Goal: Task Accomplishment & Management: Use online tool/utility

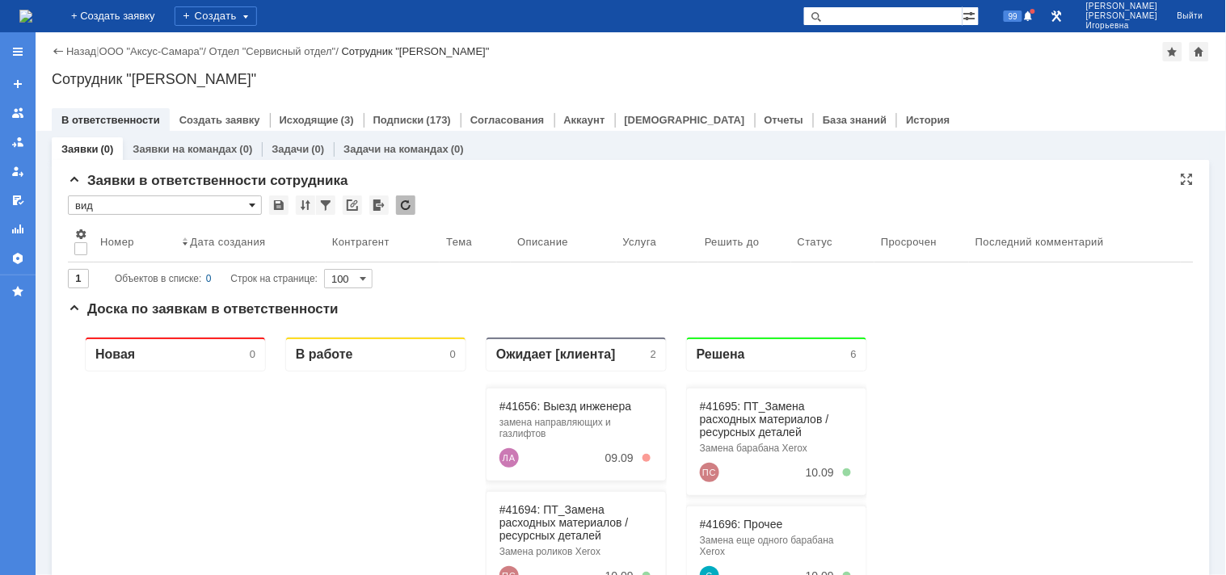
click at [249, 202] on span at bounding box center [252, 205] width 6 height 13
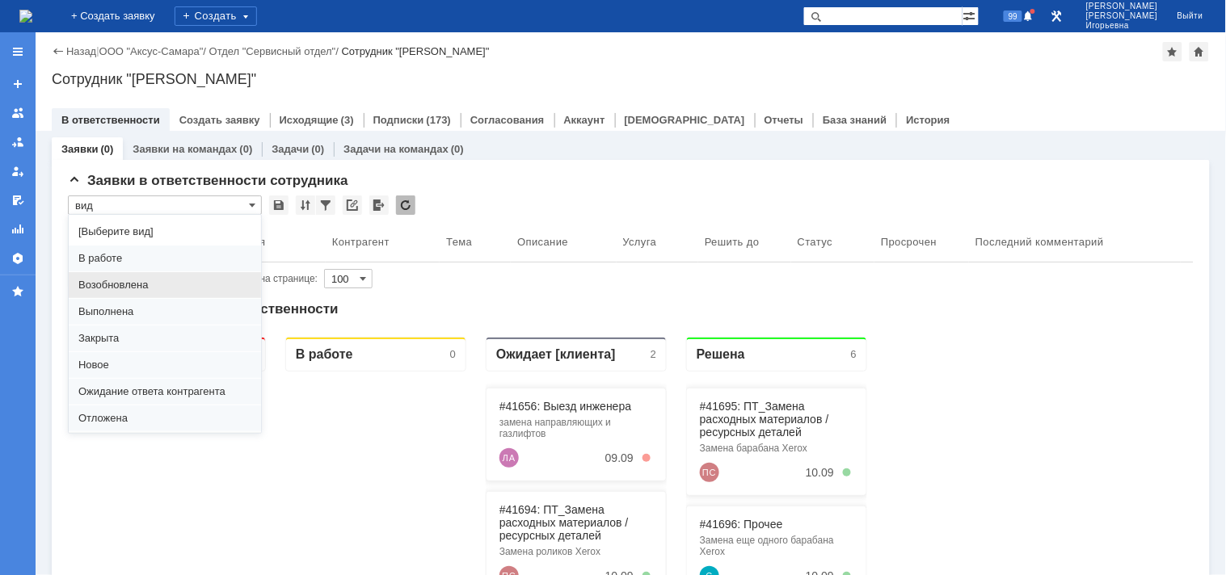
scroll to position [44, 0]
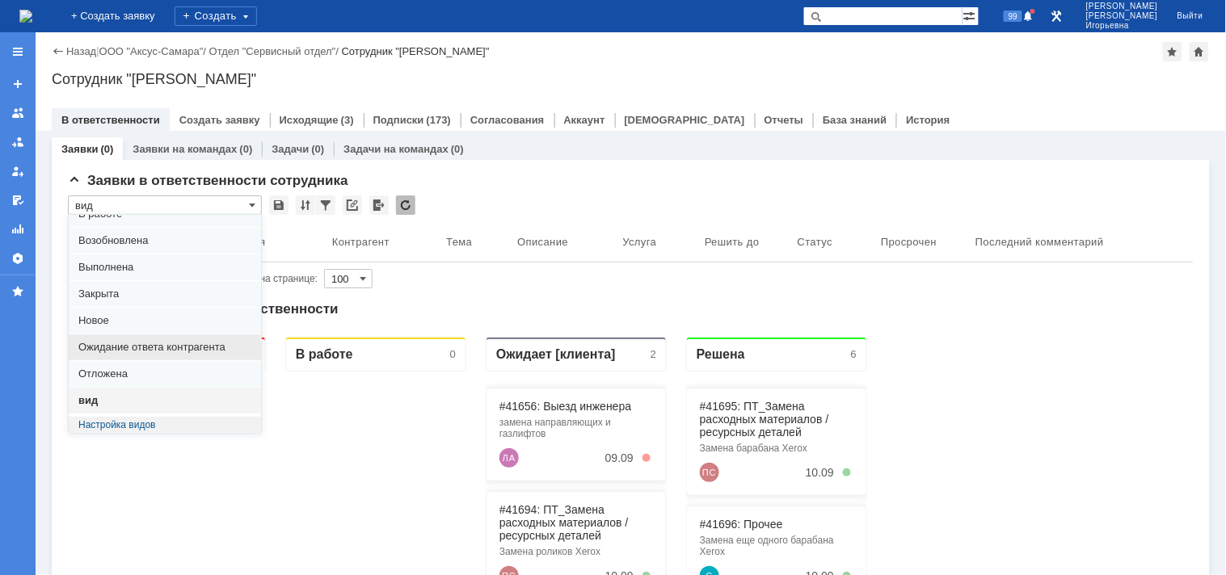
click at [111, 349] on span "Ожидание ответа контрагента" at bounding box center [164, 347] width 173 height 13
type input "Ожидание ответа контрагента"
type input "20"
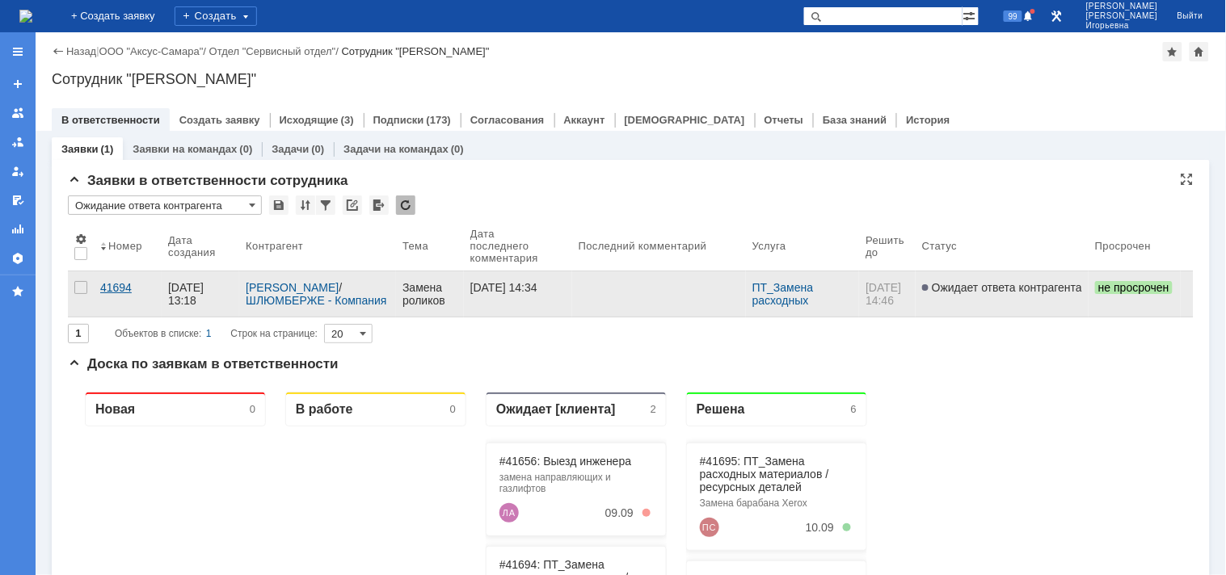
type input "Ожидание ответа контрагента"
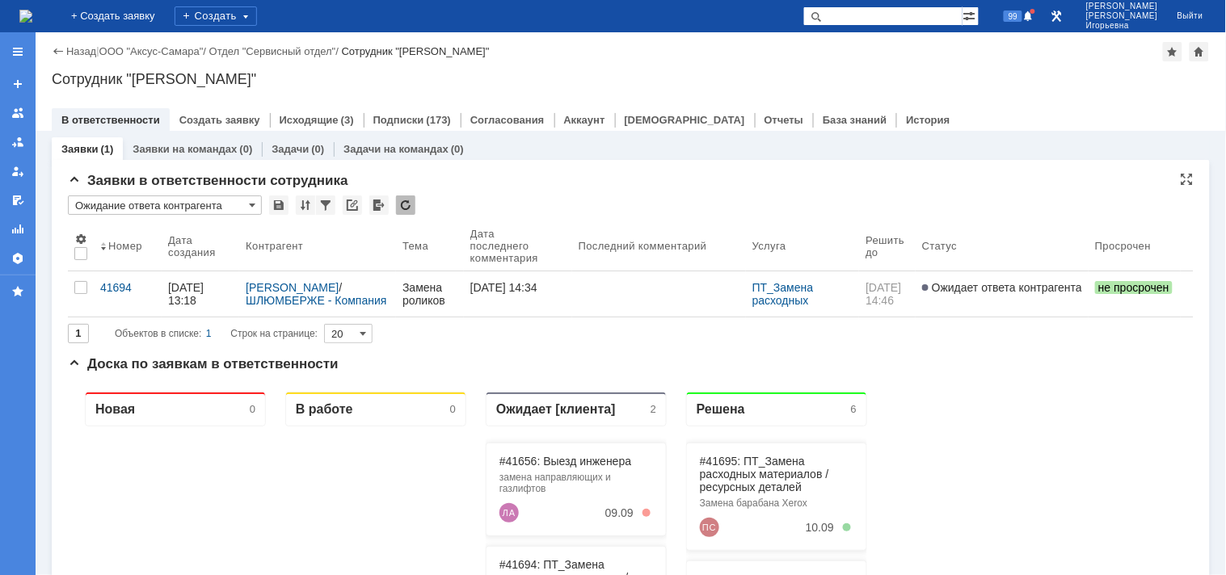
scroll to position [0, 0]
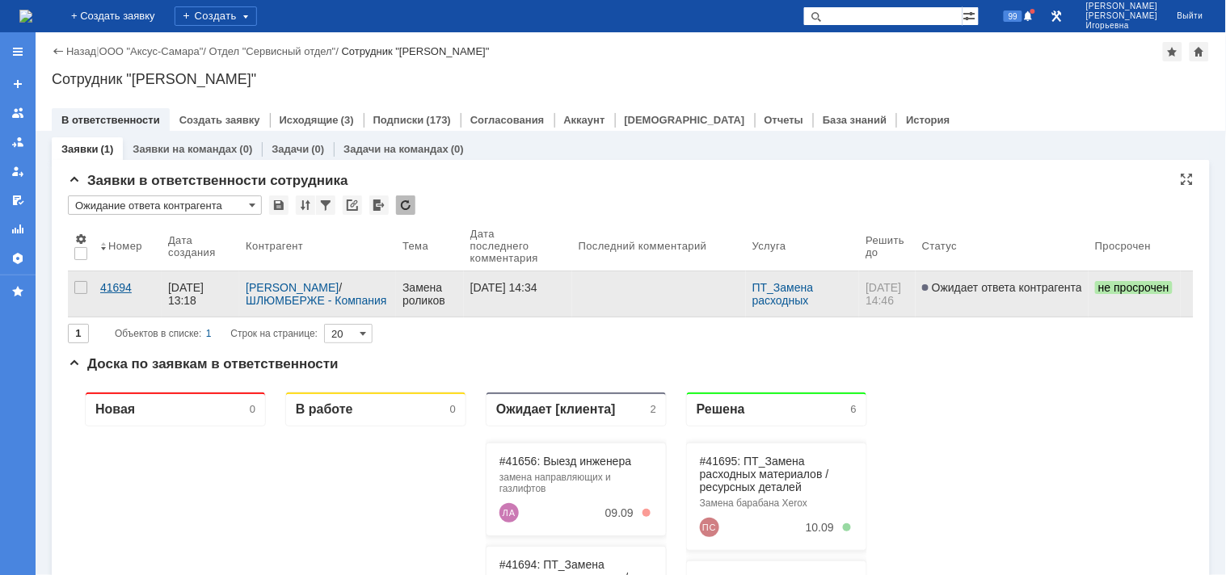
click at [108, 288] on div "41694" at bounding box center [127, 287] width 55 height 13
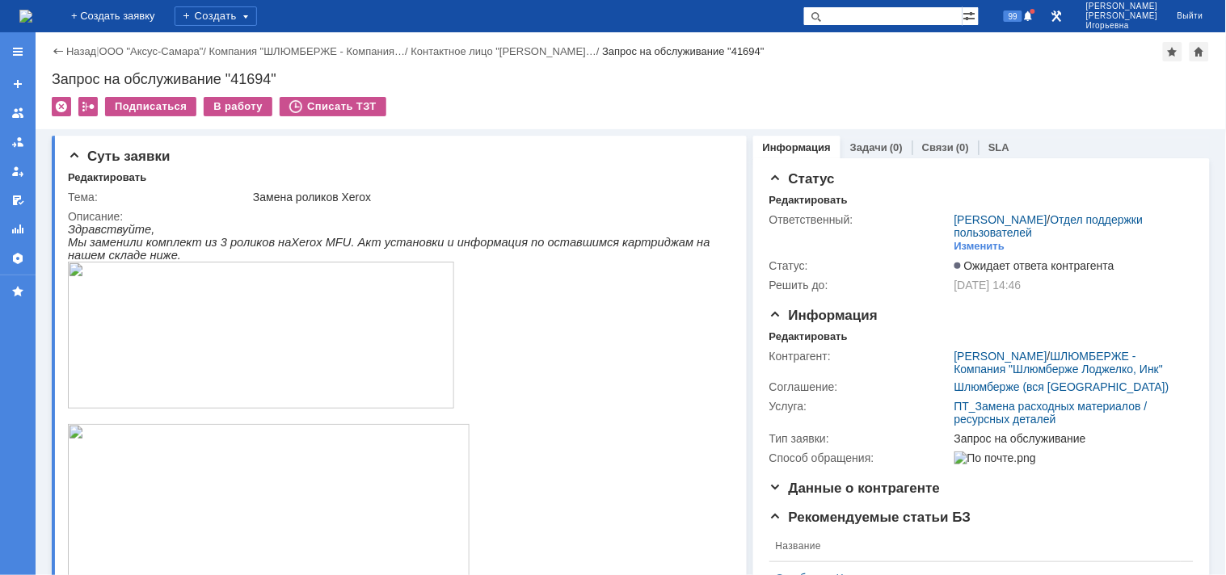
click at [259, 78] on div "Запрос на обслуживание "41694"" at bounding box center [631, 79] width 1158 height 16
copy div "41694"
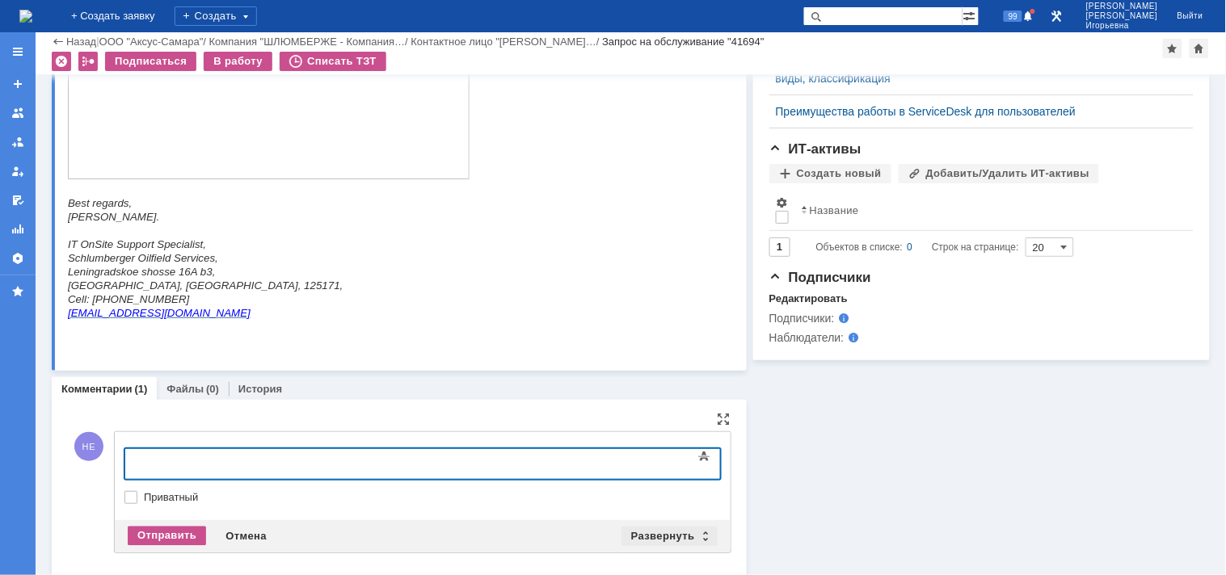
click at [698, 534] on div "Развернуть" at bounding box center [669, 536] width 96 height 19
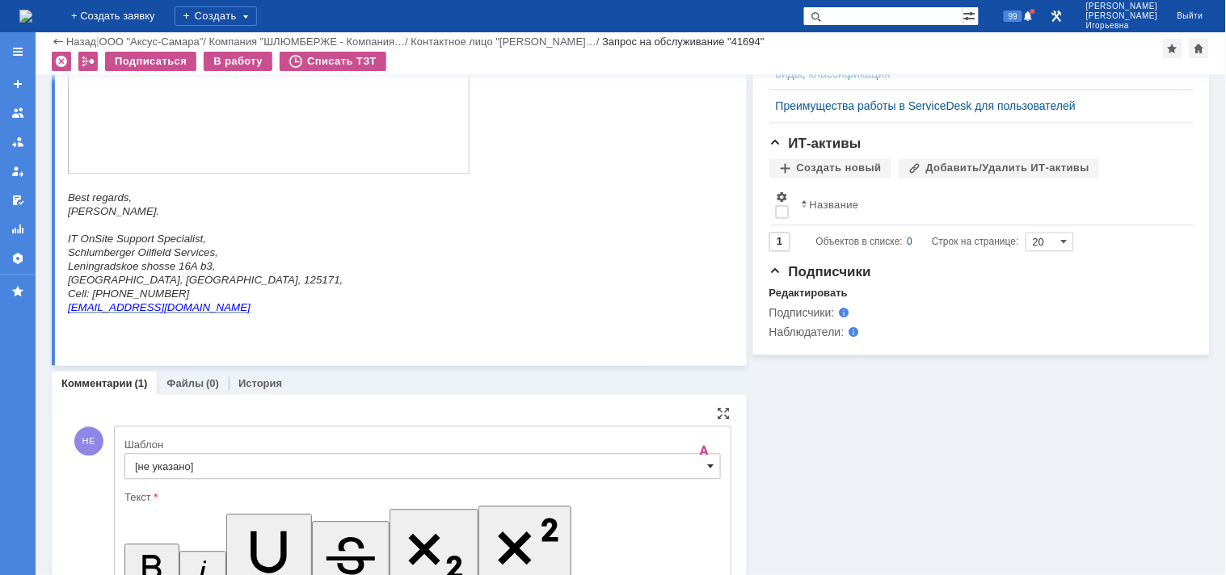
click at [708, 467] on span at bounding box center [711, 467] width 6 height 13
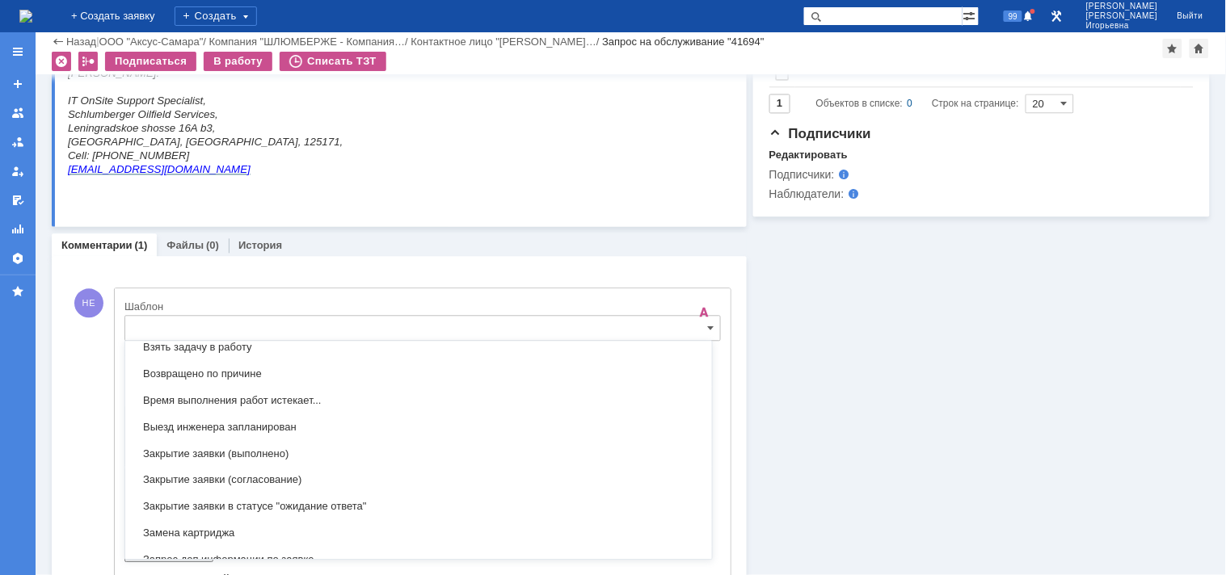
scroll to position [655, 0]
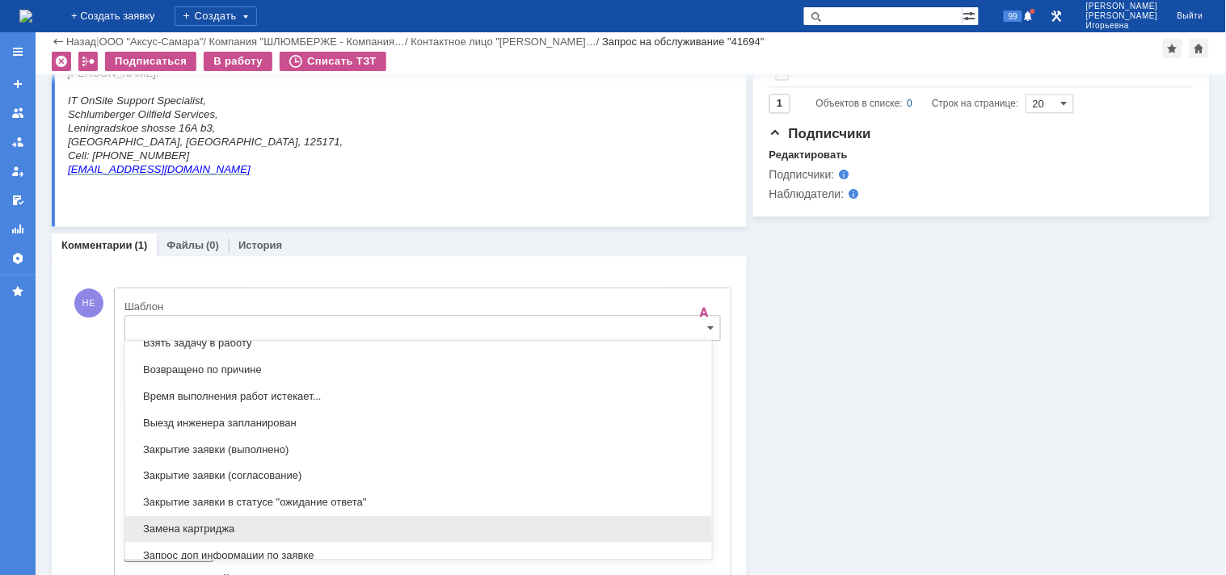
click at [203, 527] on span "Замена картриджа" at bounding box center [418, 529] width 567 height 13
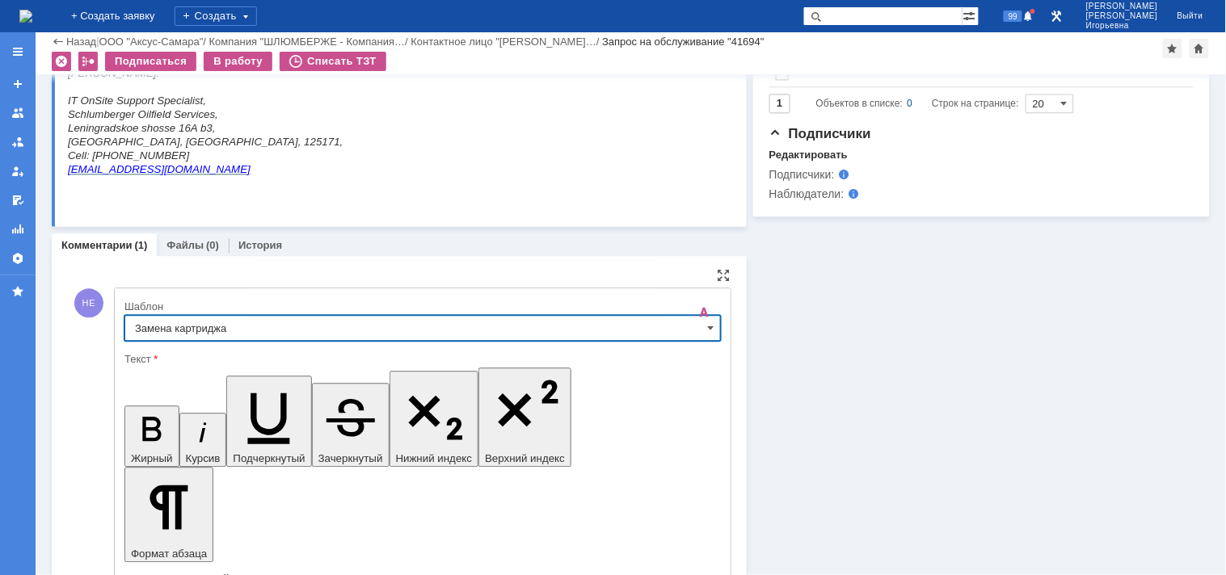
type input "Замена картриджа"
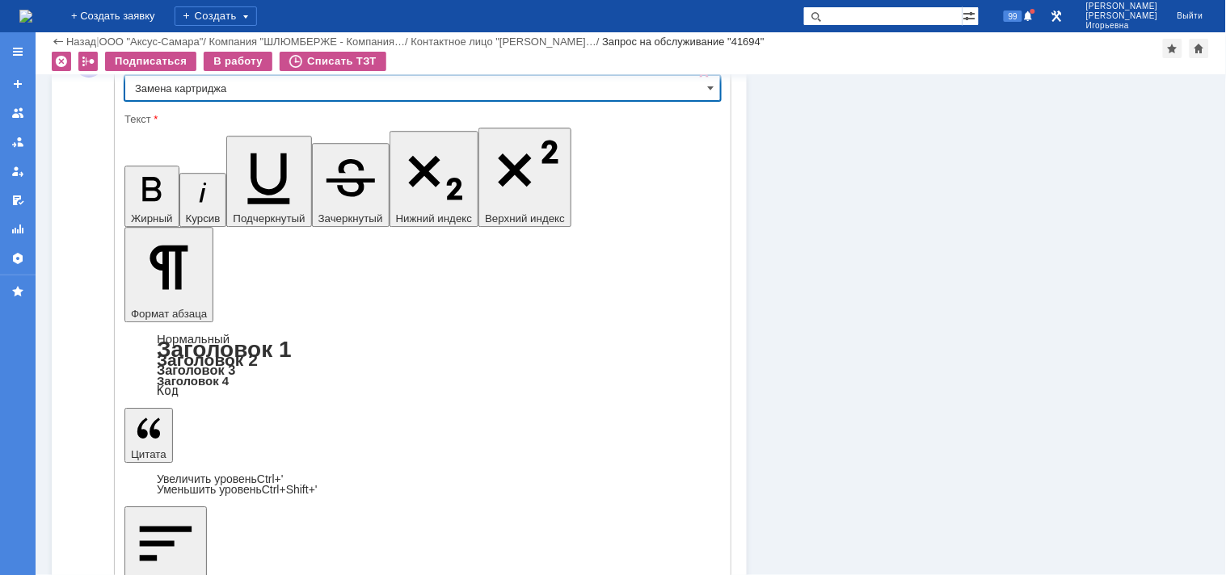
scroll to position [1136, 0]
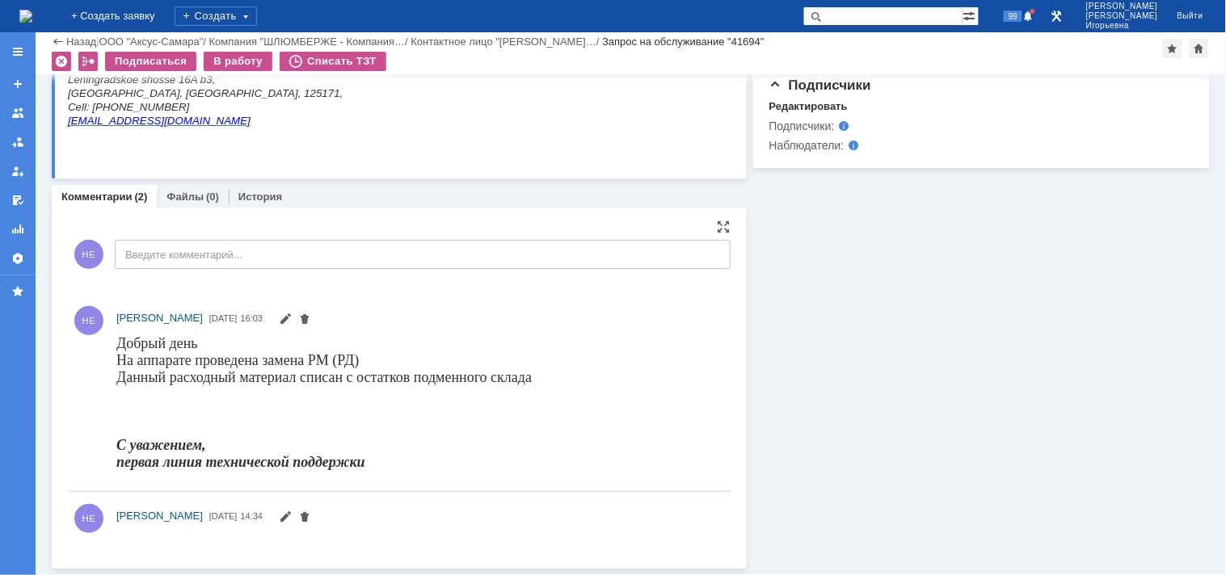
scroll to position [948, 0]
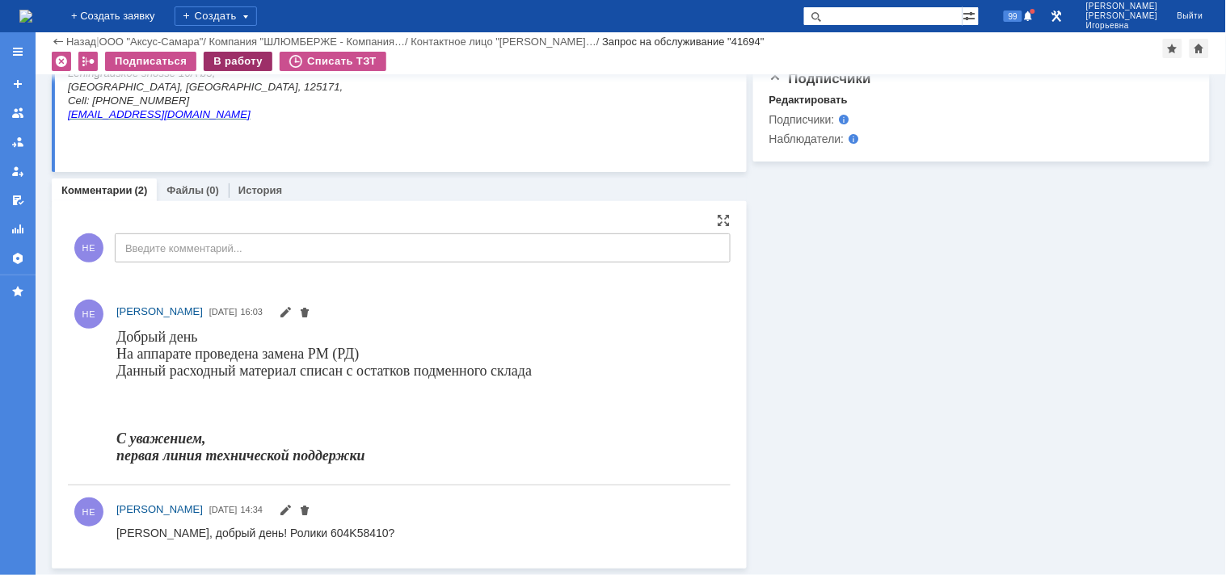
click at [248, 61] on div "В работу" at bounding box center [238, 61] width 69 height 19
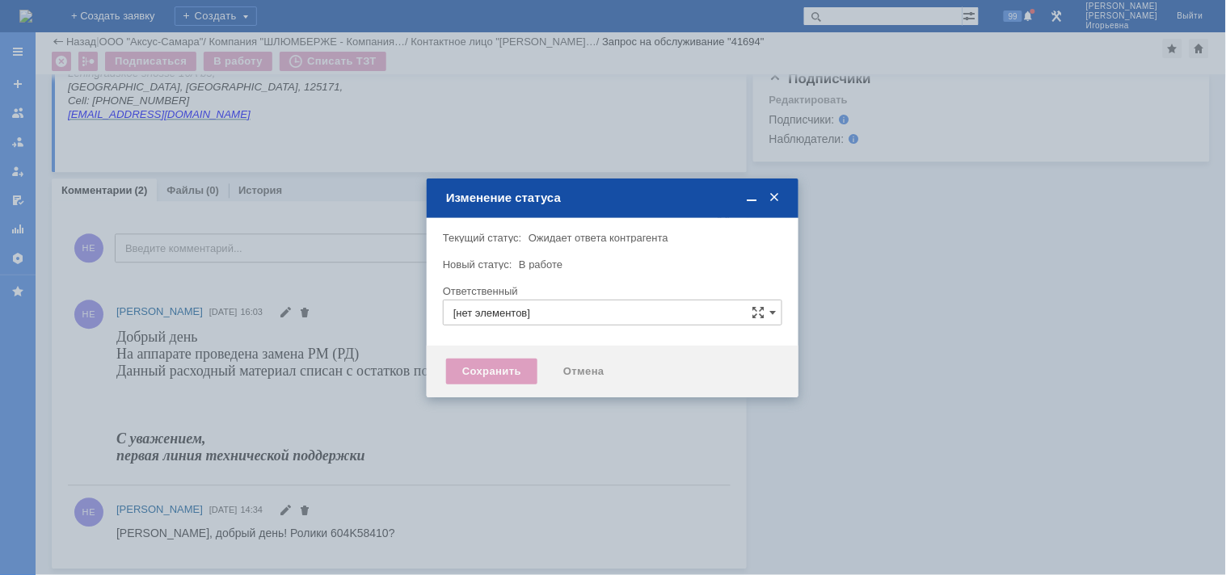
type input "Носенкова Елена Игорьевна"
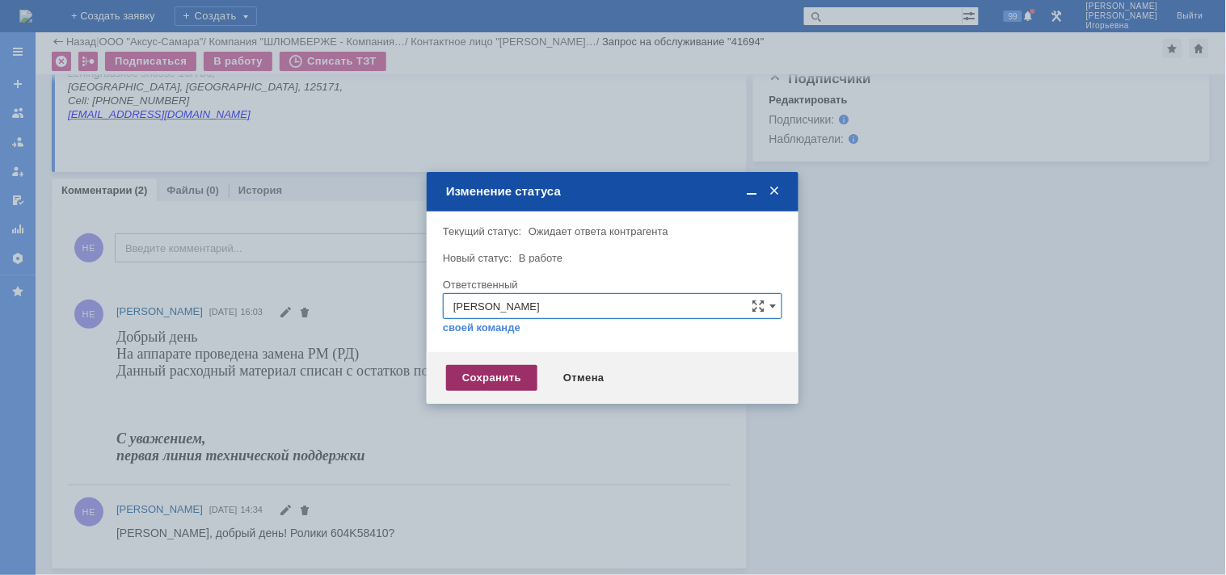
click at [493, 377] on div "Сохранить" at bounding box center [491, 378] width 91 height 26
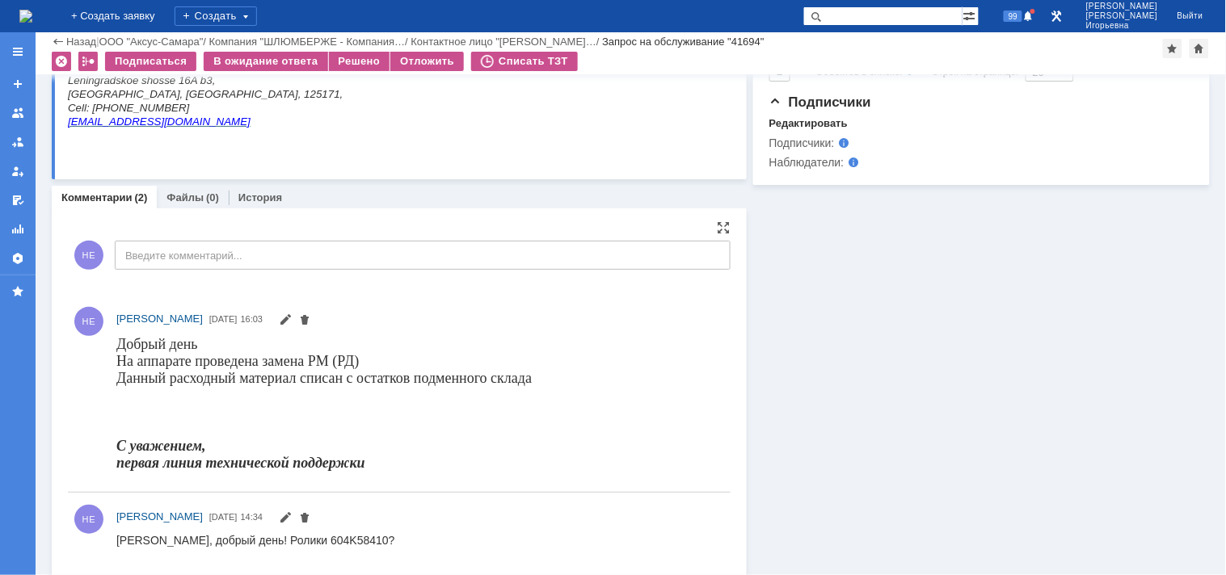
scroll to position [934, 0]
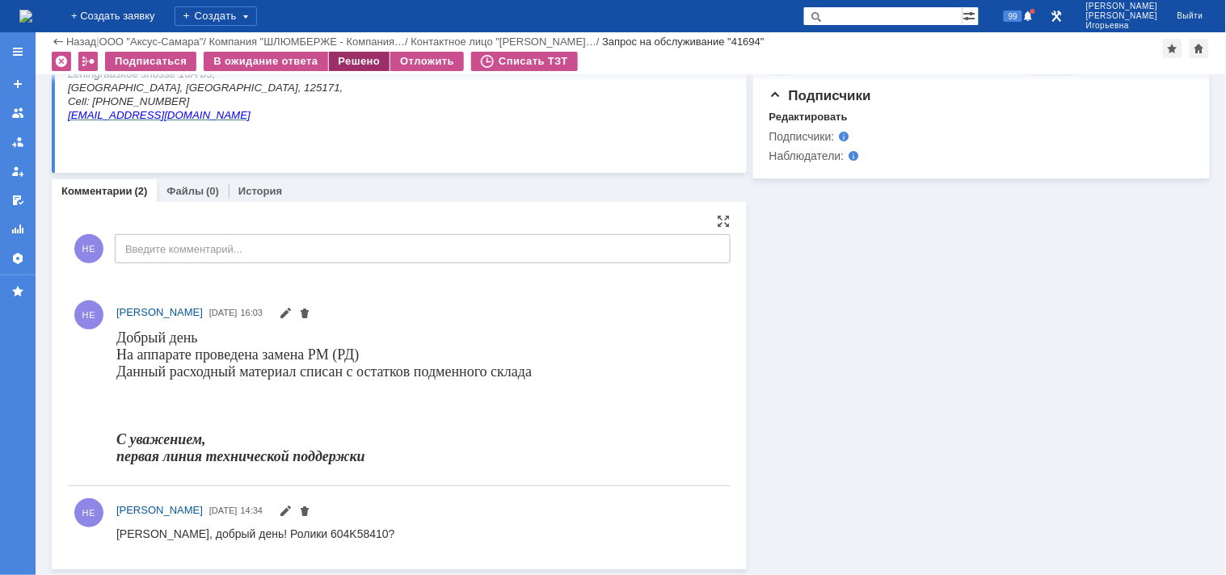
click at [342, 57] on div "Решено" at bounding box center [359, 61] width 61 height 19
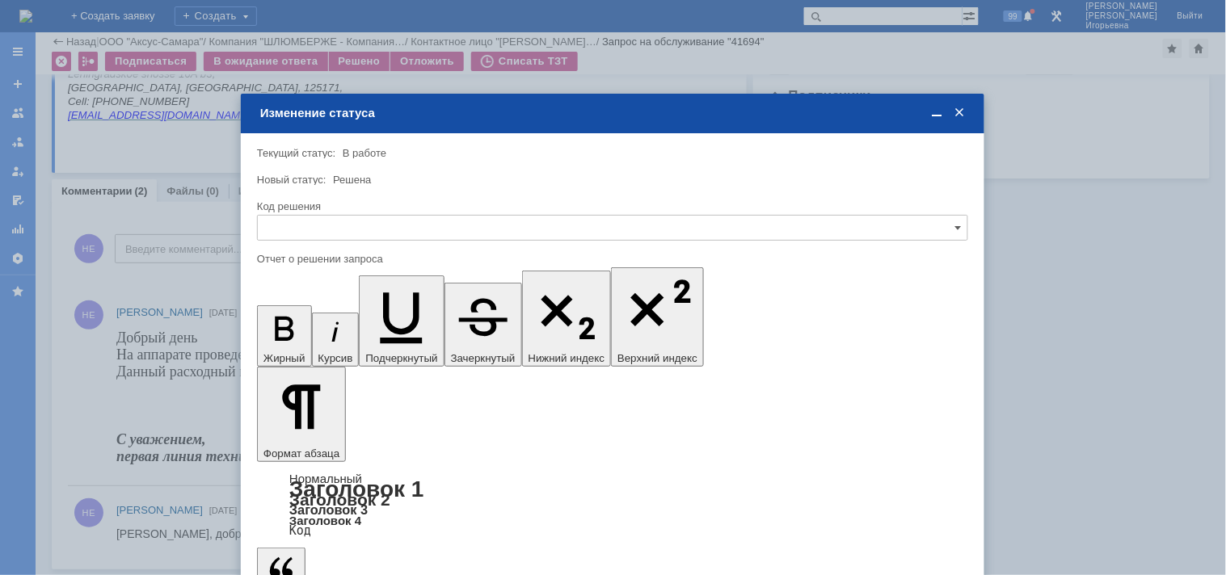
scroll to position [0, 0]
click at [326, 219] on input "text" at bounding box center [612, 228] width 711 height 26
click at [305, 335] on span "Решено" at bounding box center [612, 337] width 690 height 13
type input "Решено"
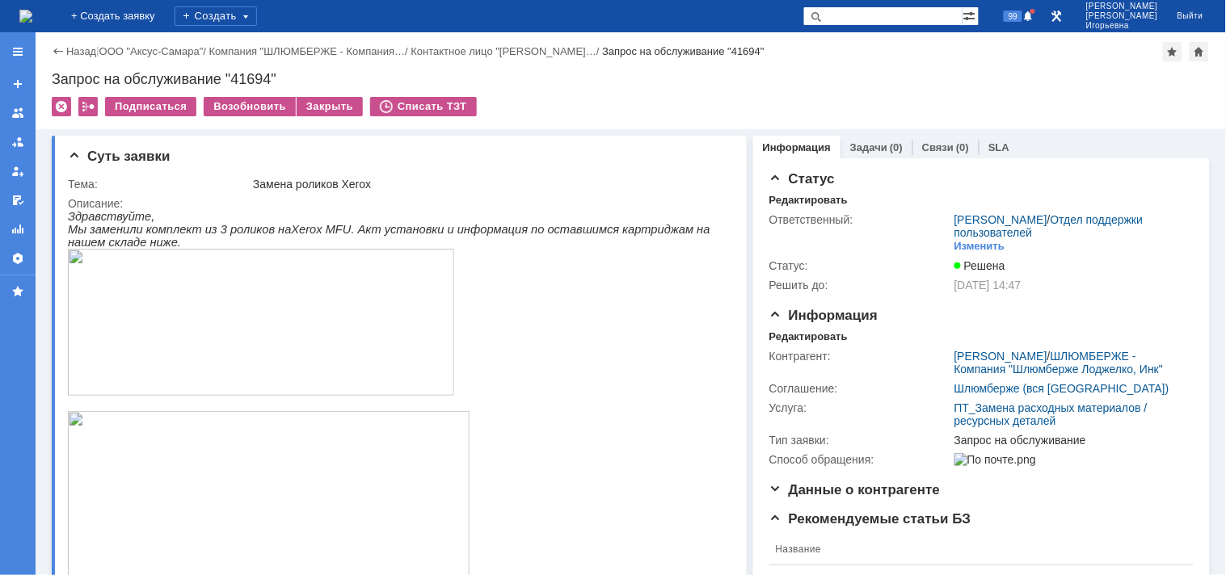
click at [32, 23] on img at bounding box center [25, 16] width 13 height 13
